Goal: Check status: Check status

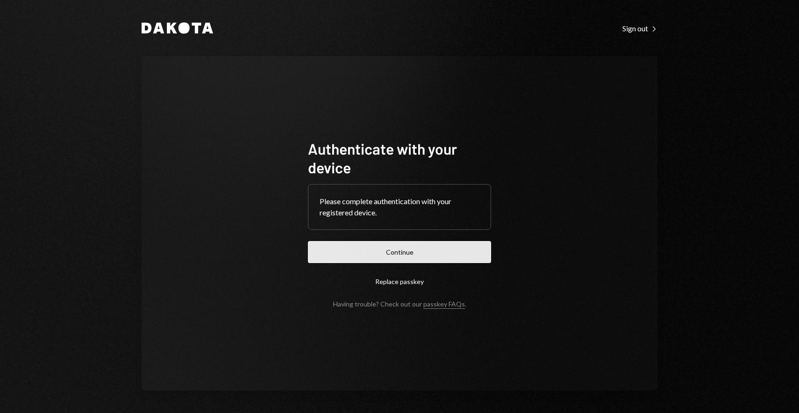
click at [412, 257] on button "Continue" at bounding box center [399, 252] width 183 height 22
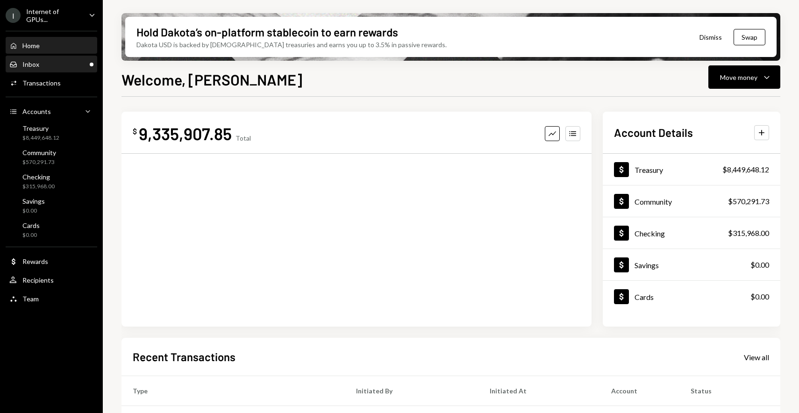
click at [39, 60] on div "Inbox Inbox" at bounding box center [51, 64] width 84 height 8
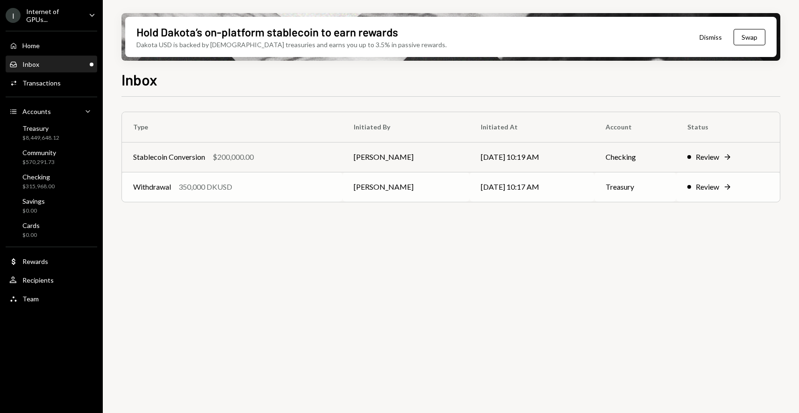
click at [287, 189] on div "Withdrawal 350,000 DKUSD" at bounding box center [232, 186] width 198 height 11
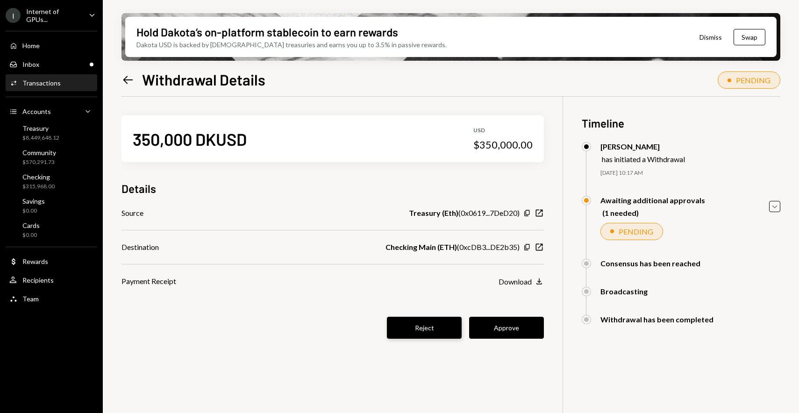
click at [440, 327] on button "Reject" at bounding box center [424, 328] width 75 height 22
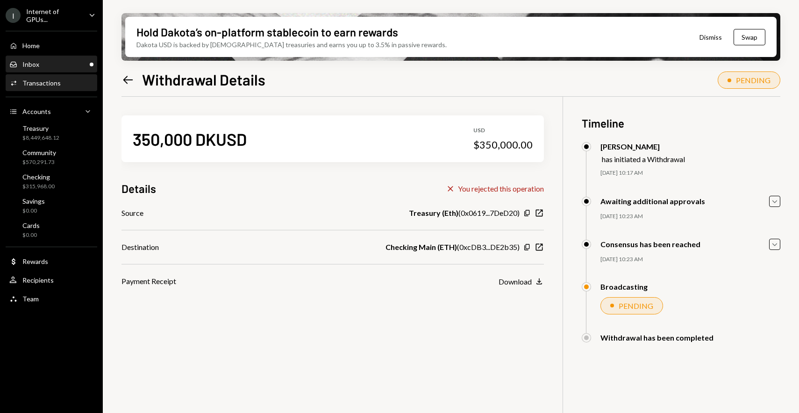
click at [41, 58] on div "Inbox Inbox" at bounding box center [51, 65] width 84 height 16
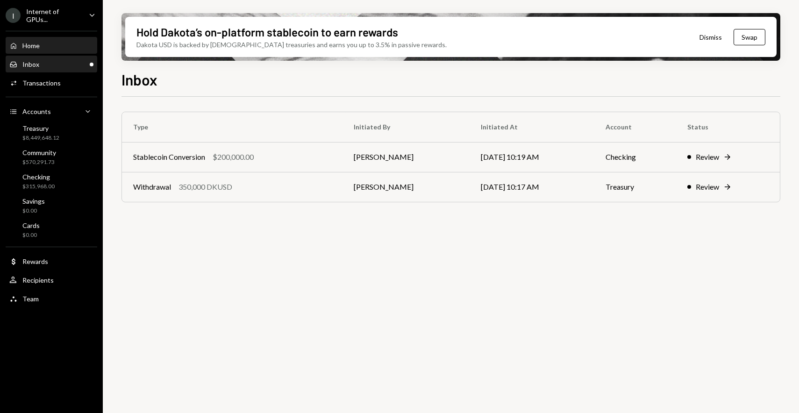
click at [47, 47] on div "Home Home" at bounding box center [51, 46] width 84 height 8
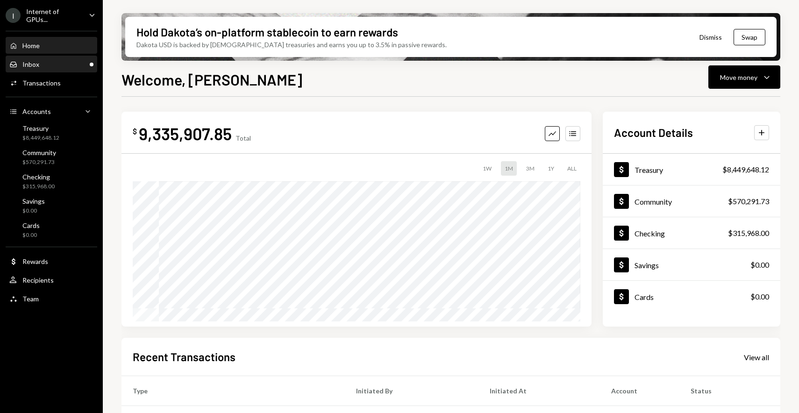
click at [75, 66] on div "Inbox Inbox" at bounding box center [51, 64] width 84 height 8
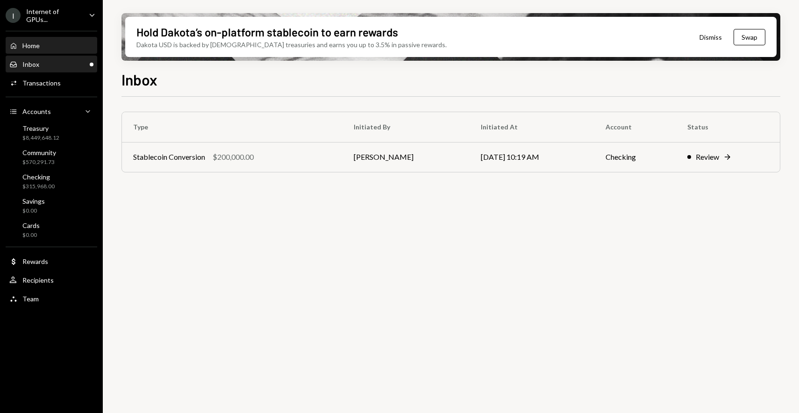
click at [71, 43] on div "Home Home" at bounding box center [51, 46] width 84 height 8
